Goal: Transaction & Acquisition: Purchase product/service

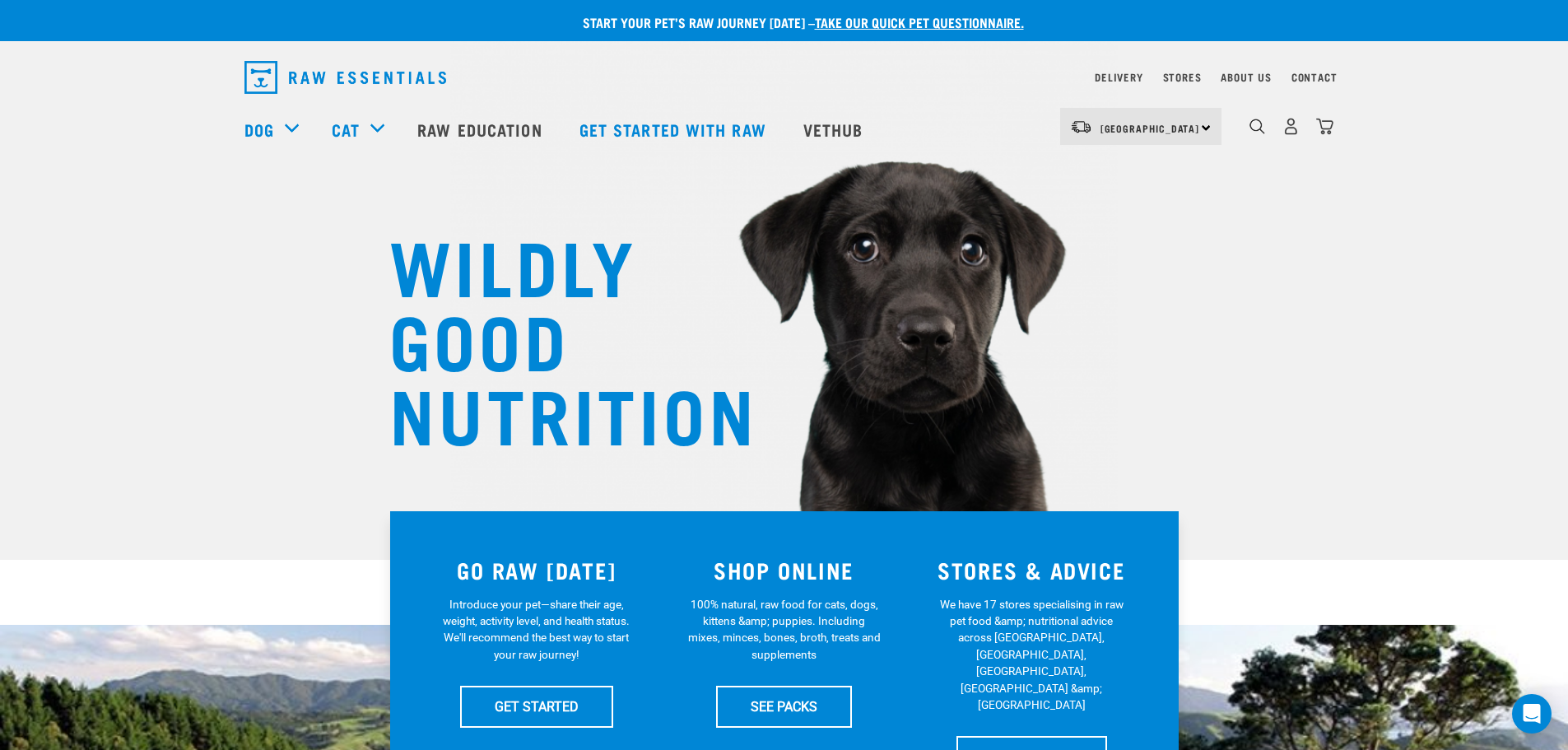
click at [775, 123] on div "dropdown navigation" at bounding box center [1257, 126] width 17 height 17
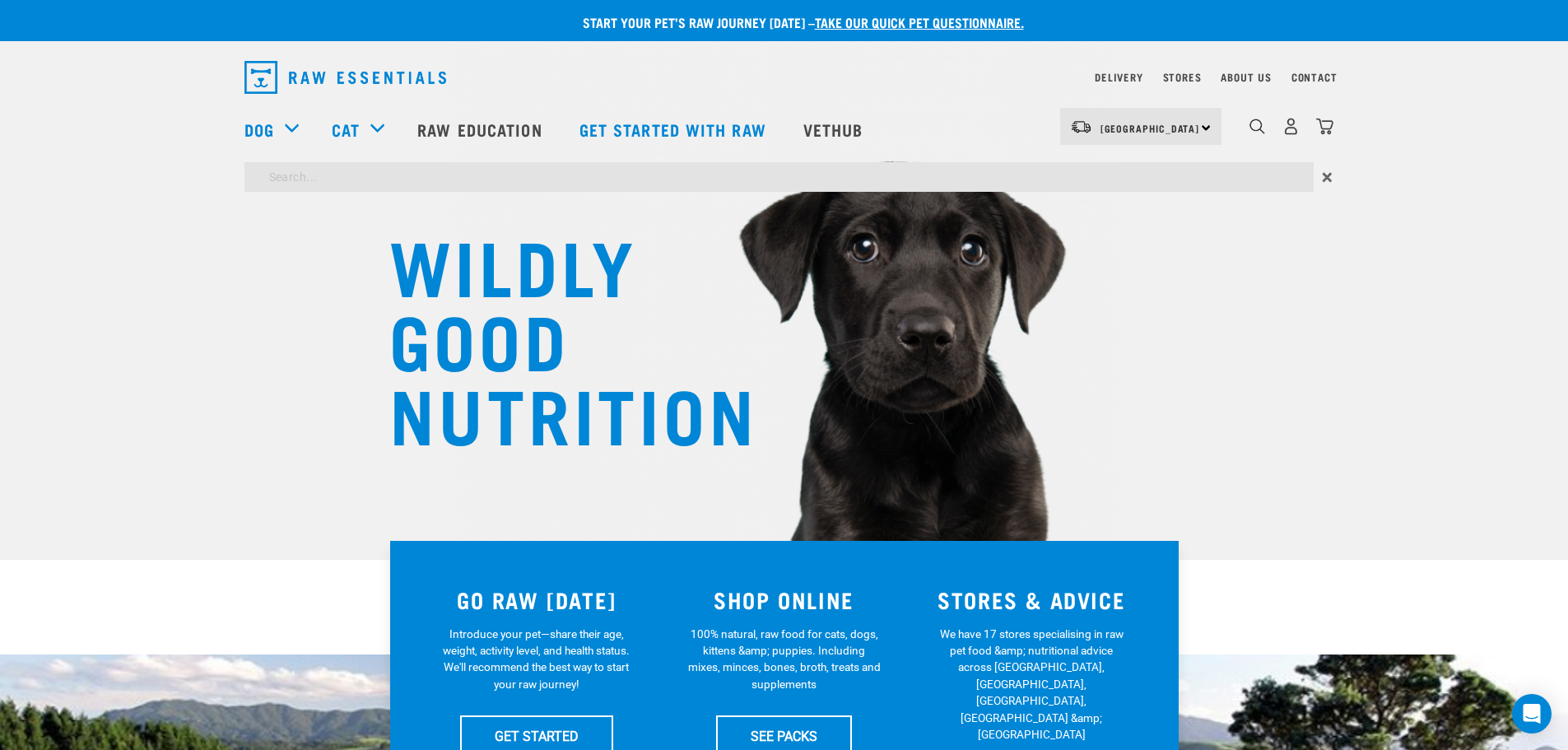
click at [589, 177] on input "search" at bounding box center [779, 178] width 1069 height 30
type input "wht"
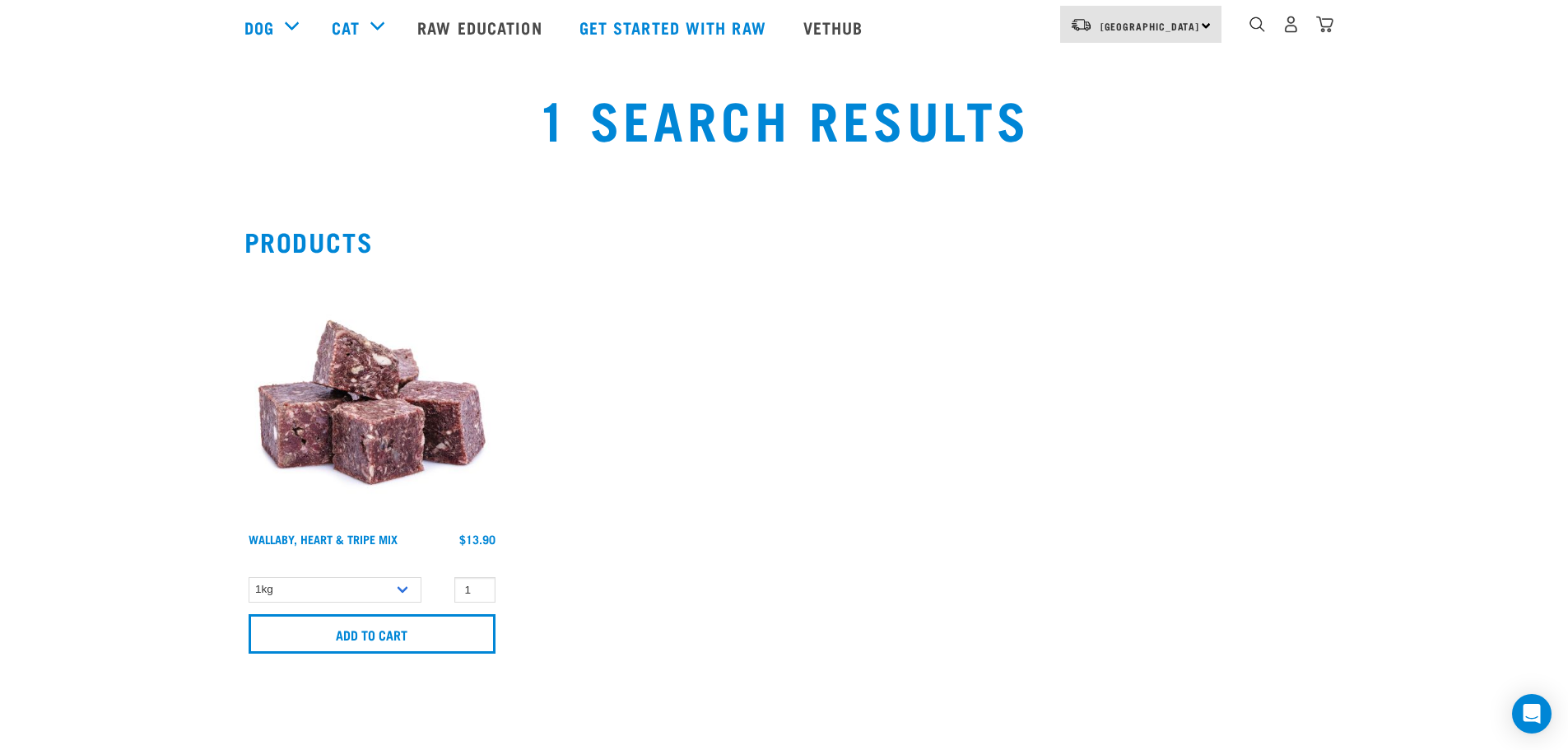
scroll to position [247, 0]
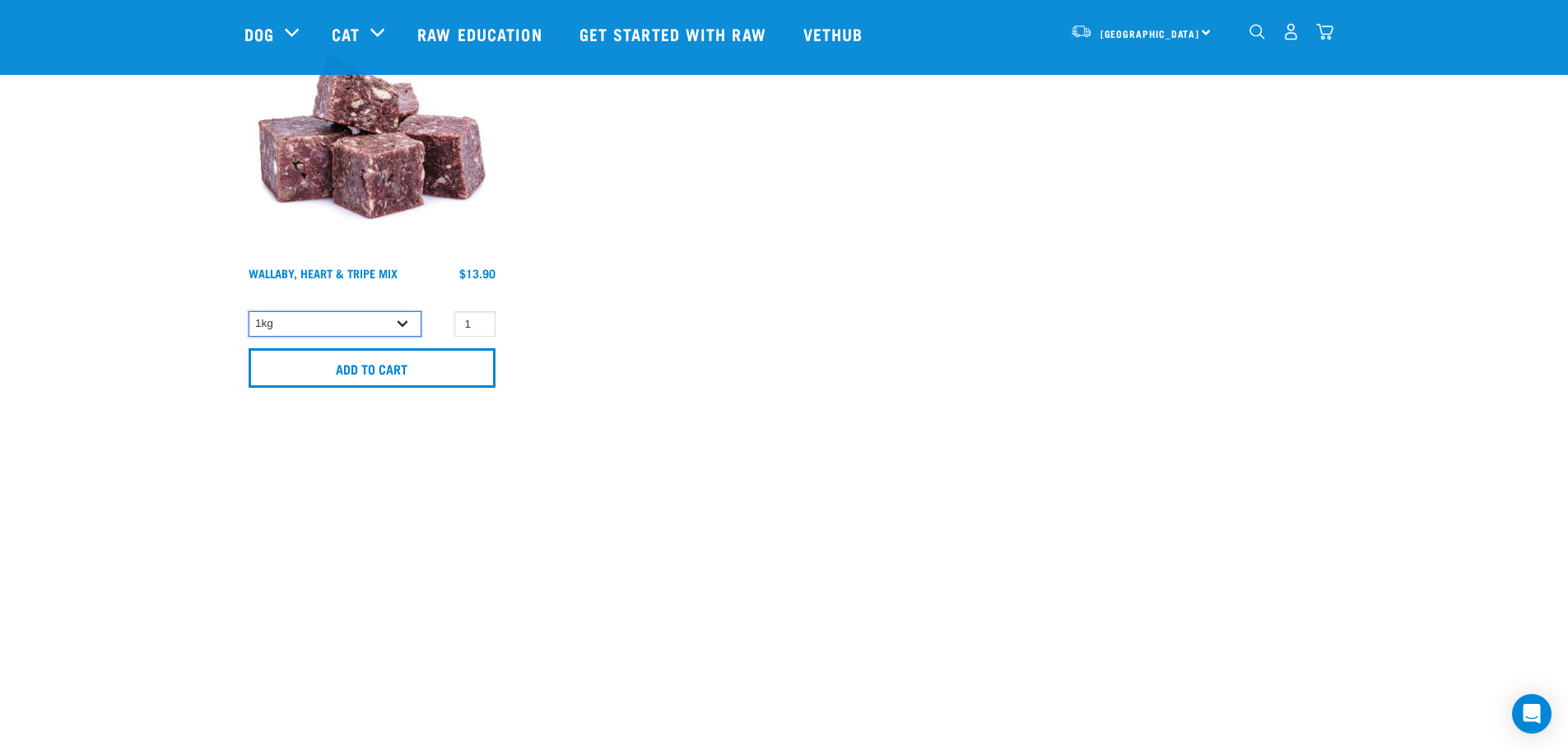
click at [334, 329] on select "1kg 3kg" at bounding box center [335, 323] width 173 height 25
click at [919, 280] on div "Wallaby, Heart & Tripe Mix 1 0" at bounding box center [784, 200] width 1100 height 414
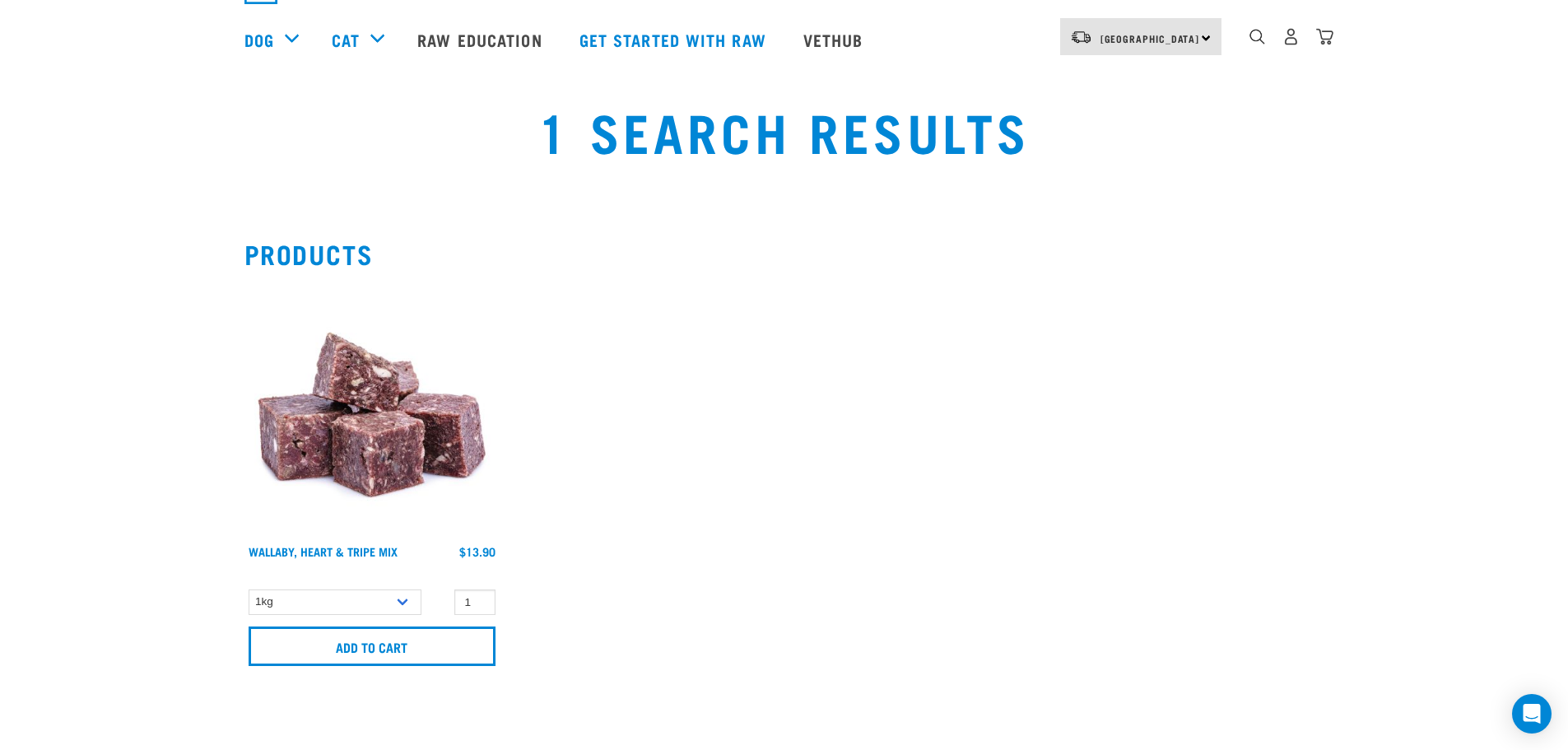
scroll to position [0, 0]
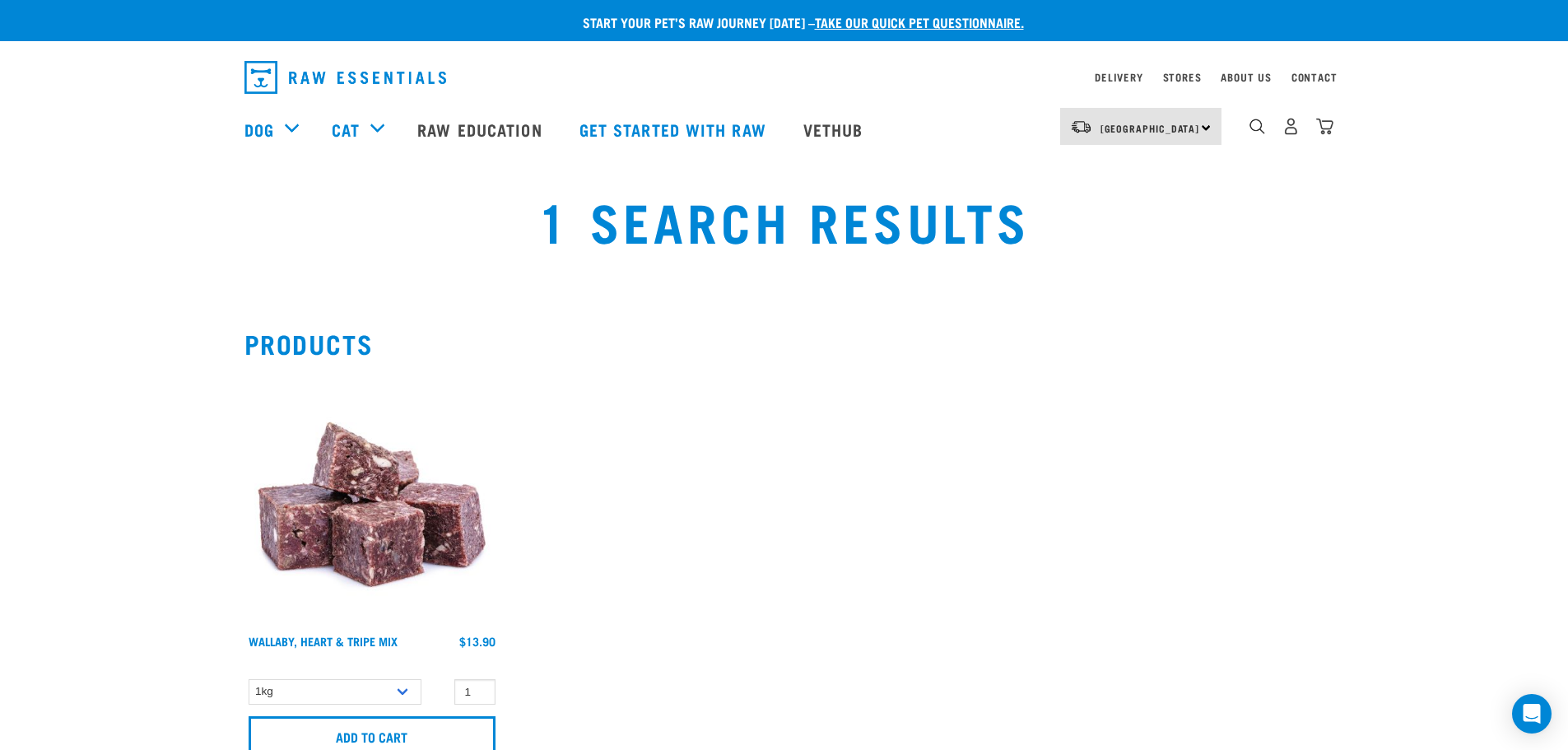
click at [1245, 131] on div "1" at bounding box center [1278, 130] width 113 height 66
click at [1266, 131] on div "dropdown navigation" at bounding box center [1257, 126] width 17 height 17
